Goal: Task Accomplishment & Management: Manage account settings

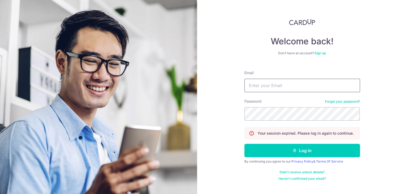
paste input "[EMAIL_ADDRESS][DOMAIN_NAME]"
type input "[EMAIL_ADDRESS][DOMAIN_NAME]"
click at [263, 106] on div "Password Forgot your password?" at bounding box center [302, 110] width 116 height 22
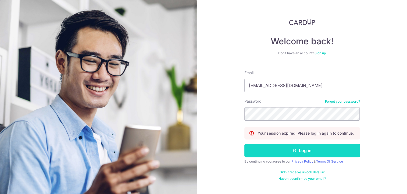
click at [263, 148] on button "Log in" at bounding box center [302, 150] width 116 height 13
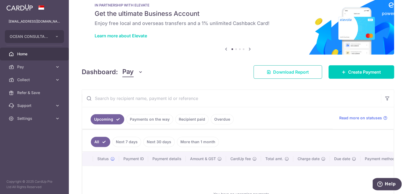
scroll to position [54, 0]
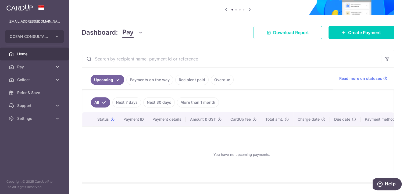
click at [219, 81] on link "Overdue" at bounding box center [222, 80] width 23 height 10
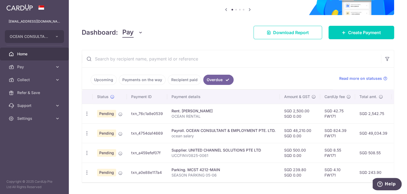
scroll to position [70, 0]
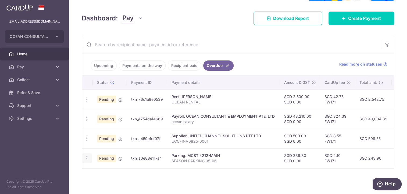
click at [86, 156] on icon "button" at bounding box center [87, 159] width 6 height 6
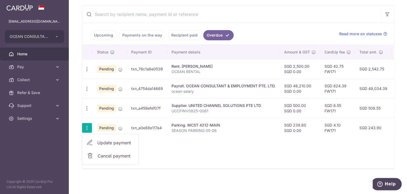
scroll to position [100, 0]
click at [101, 152] on span "Cancel payment" at bounding box center [116, 155] width 36 height 6
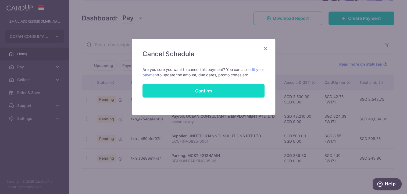
click at [206, 91] on button "Confirm" at bounding box center [203, 90] width 122 height 13
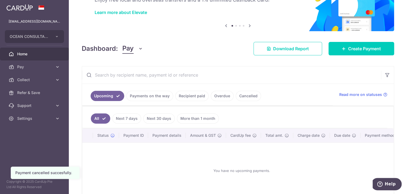
scroll to position [70, 0]
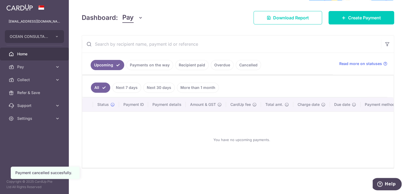
click at [244, 66] on link "Cancelled" at bounding box center [248, 65] width 25 height 10
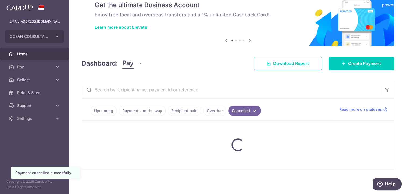
scroll to position [11, 0]
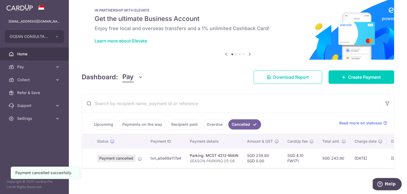
click at [211, 122] on link "Overdue" at bounding box center [214, 124] width 23 height 10
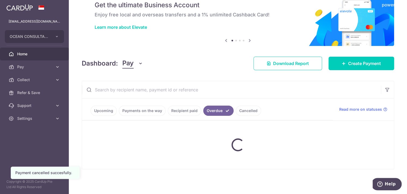
scroll to position [50, 0]
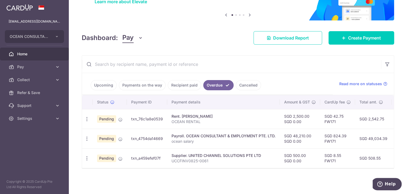
click at [247, 83] on link "Cancelled" at bounding box center [248, 85] width 25 height 10
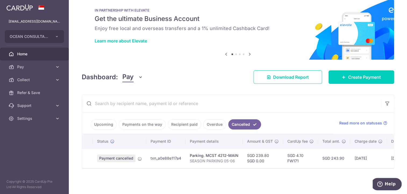
scroll to position [11, 0]
click at [106, 121] on link "Upcoming" at bounding box center [104, 124] width 26 height 10
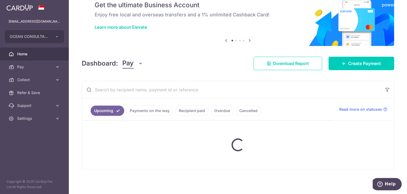
scroll to position [70, 0]
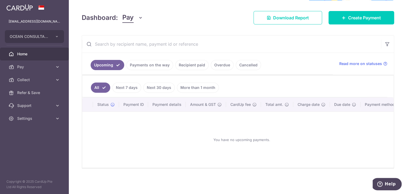
click at [140, 64] on link "Payments on the way" at bounding box center [149, 65] width 47 height 10
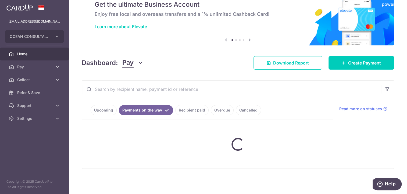
scroll to position [48, 0]
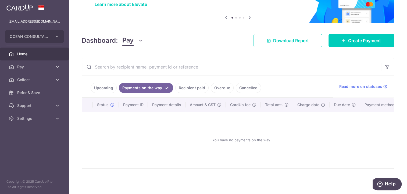
click at [200, 85] on link "Recipient paid" at bounding box center [191, 88] width 33 height 10
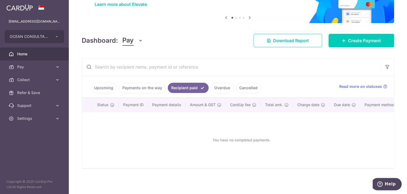
click at [225, 87] on link "Overdue" at bounding box center [222, 88] width 23 height 10
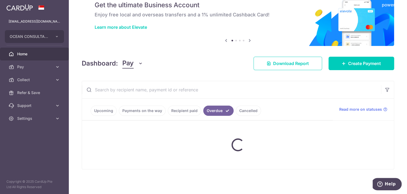
scroll to position [50, 0]
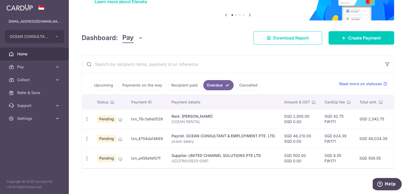
click at [247, 83] on link "Cancelled" at bounding box center [248, 85] width 25 height 10
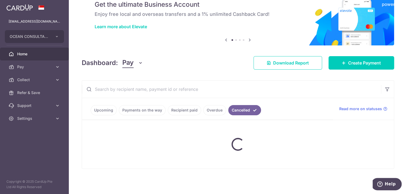
scroll to position [11, 0]
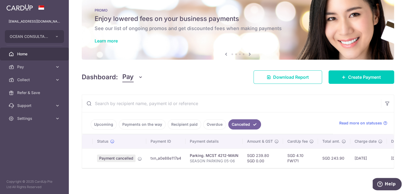
click at [208, 122] on link "Overdue" at bounding box center [214, 124] width 23 height 10
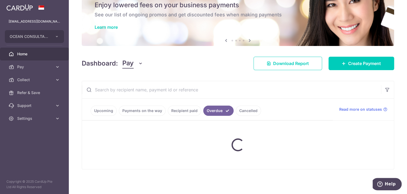
scroll to position [50, 0]
